Goal: Task Accomplishment & Management: Manage account settings

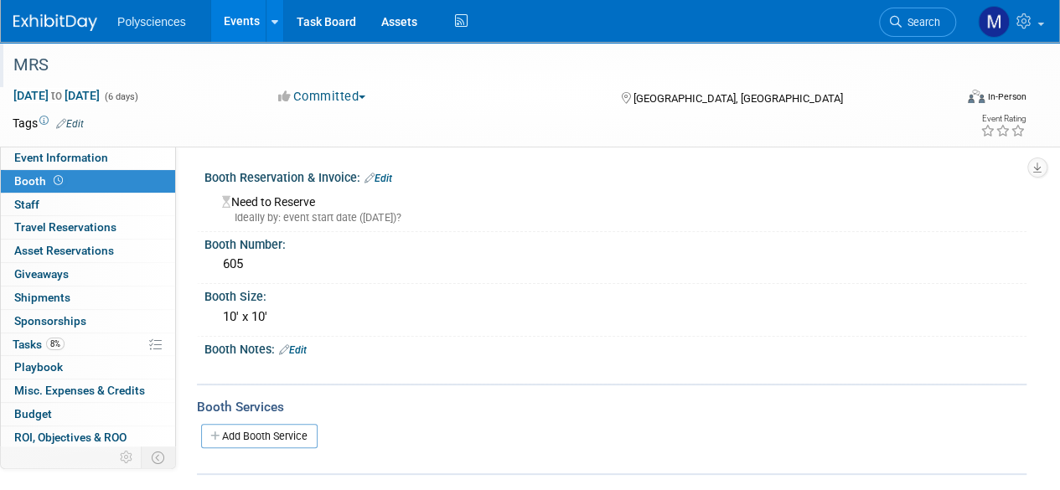
click at [520, 68] on div "MRS" at bounding box center [474, 65] width 933 height 30
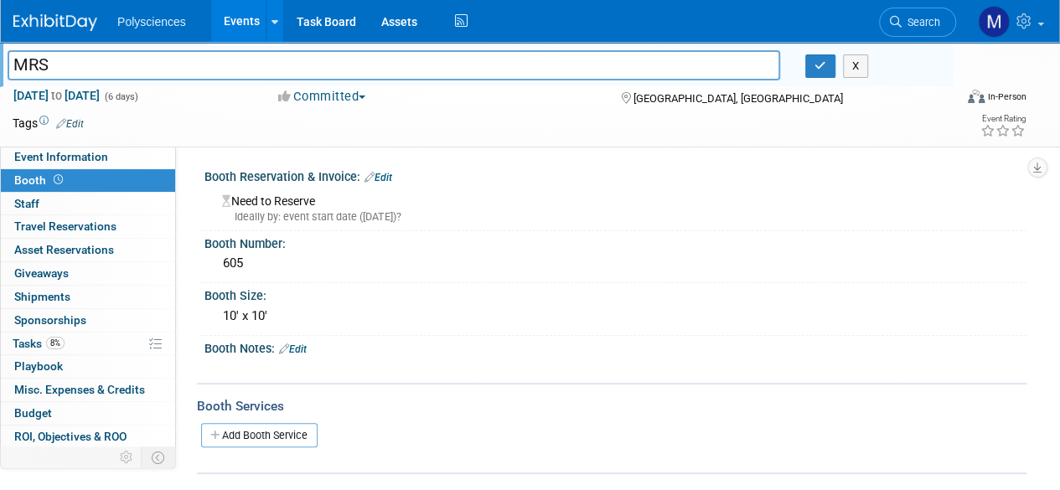
click at [539, 116] on td at bounding box center [468, 123] width 769 height 17
click at [856, 77] on button "X" at bounding box center [856, 65] width 26 height 23
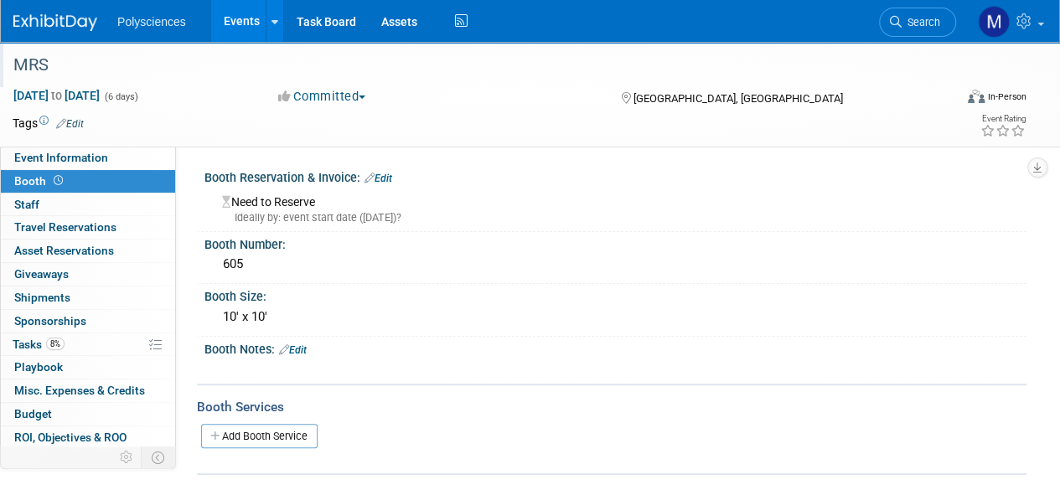
click at [465, 348] on div "Booth Notes: Edit" at bounding box center [615, 348] width 822 height 22
click at [506, 264] on div "605" at bounding box center [615, 264] width 797 height 26
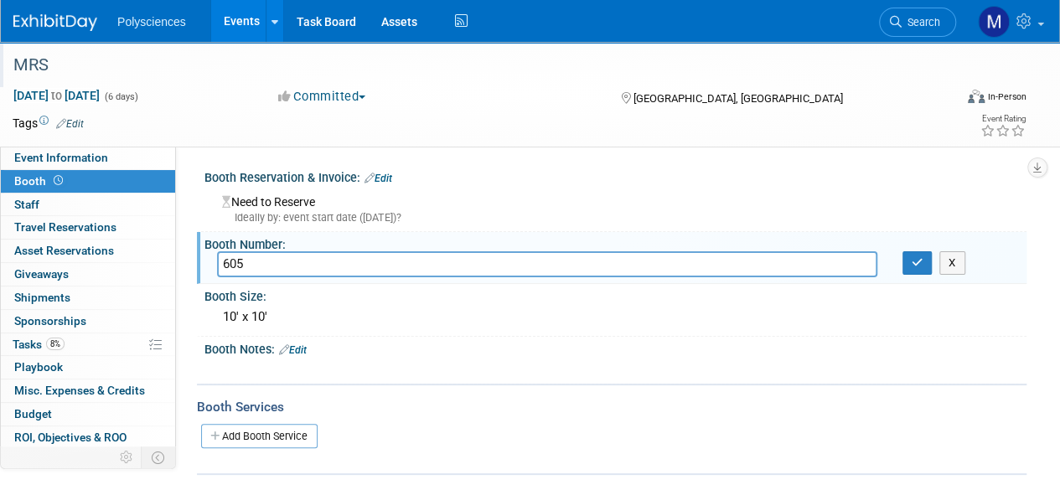
click at [577, 155] on div "Event Website: Edit [URL][DOMAIN_NAME] Event Venue Name: Materials Research Soc…" at bounding box center [601, 320] width 851 height 346
click at [834, 127] on td at bounding box center [468, 123] width 769 height 17
drag, startPoint x: 701, startPoint y: 137, endPoint x: 868, endPoint y: 134, distance: 166.8
click at [868, 134] on div "Tags Edit Event Rating" at bounding box center [519, 126] width 1039 height 29
click at [868, 134] on div "Event Rating" at bounding box center [952, 126] width 173 height 29
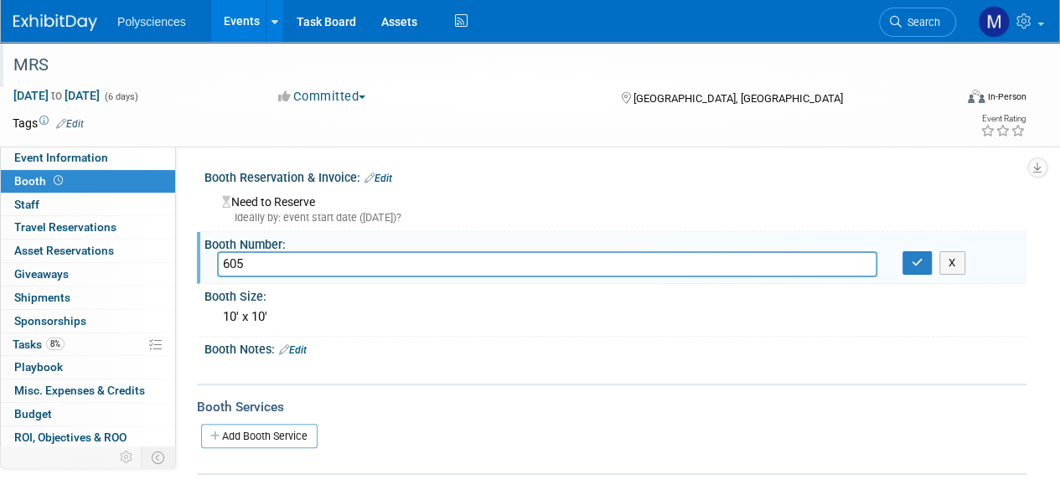
click at [546, 110] on div "[DATE] to [DATE] (6 days) [DATE] to [DATE] Committed Committed Considering Not …" at bounding box center [519, 99] width 1039 height 25
